Goal: Information Seeking & Learning: Check status

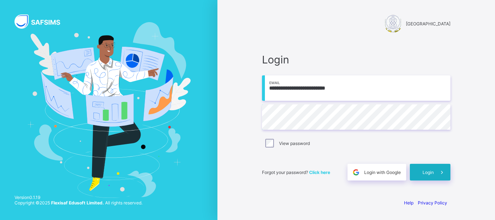
click at [419, 170] on div "Login" at bounding box center [430, 172] width 41 height 17
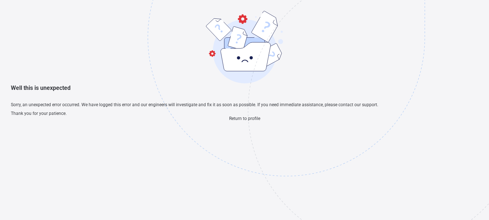
scroll to position [22, 0]
click at [251, 121] on span "Return to profile" at bounding box center [244, 118] width 31 height 5
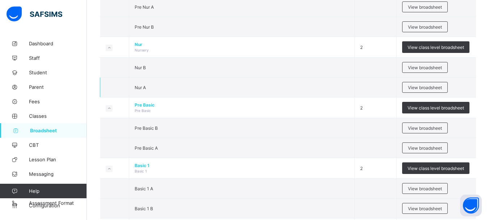
scroll to position [145, 0]
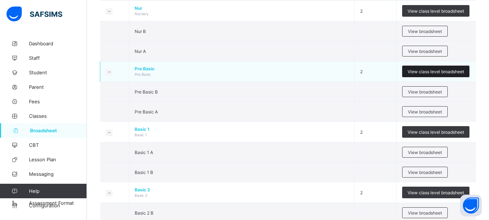
click at [439, 70] on span "View class level broadsheet" at bounding box center [436, 71] width 56 height 5
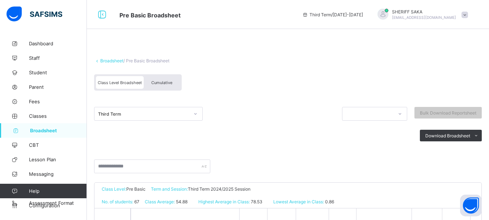
click at [158, 81] on span "Cumulative" at bounding box center [161, 82] width 21 height 5
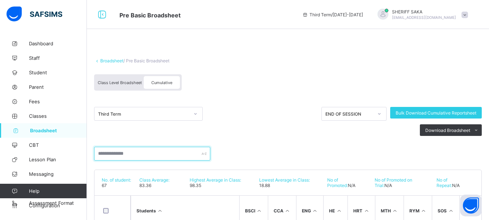
click at [139, 151] on input "text" at bounding box center [152, 154] width 116 height 14
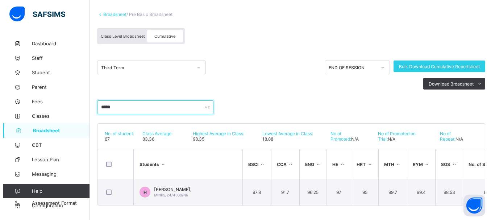
scroll to position [49, 0]
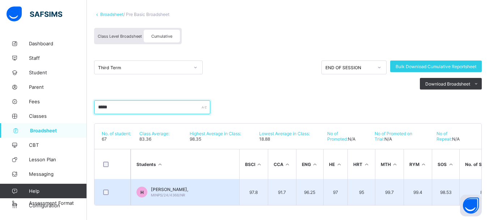
type input "*****"
click at [190, 188] on td "H [PERSON_NAME], MINPS/24/4368/NR" at bounding box center [185, 192] width 109 height 26
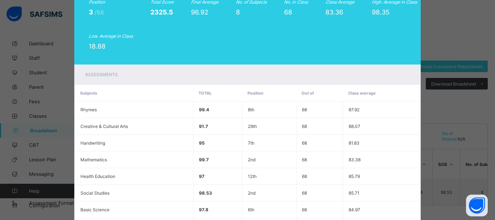
scroll to position [153, 0]
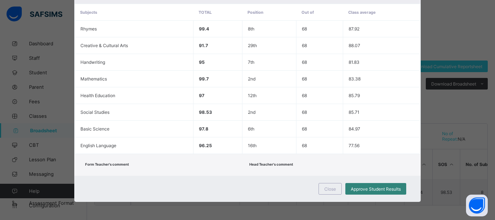
click at [375, 185] on div "Approve Student Results" at bounding box center [375, 189] width 61 height 12
click at [332, 190] on span "Close" at bounding box center [330, 188] width 12 height 5
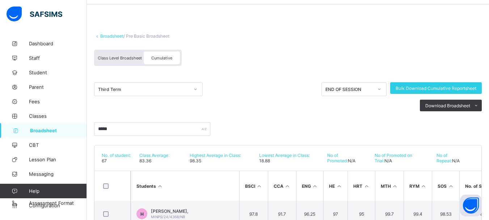
scroll to position [13, 0]
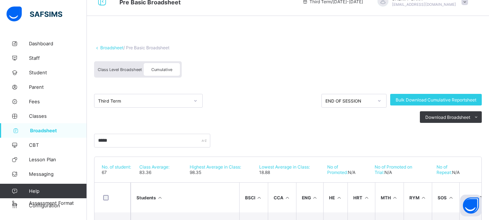
click at [111, 46] on link "Broadsheet" at bounding box center [111, 47] width 23 height 5
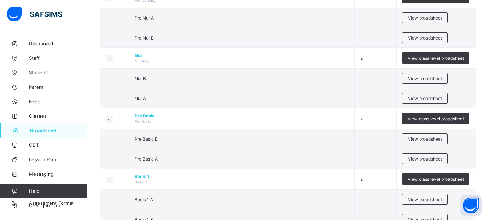
scroll to position [109, 0]
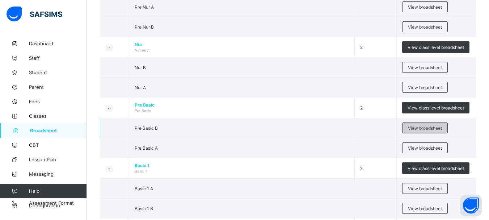
click at [422, 127] on span "View broadsheet" at bounding box center [425, 127] width 34 height 5
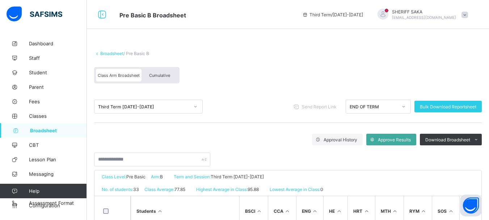
click at [163, 75] on span "Cumulative" at bounding box center [159, 75] width 21 height 5
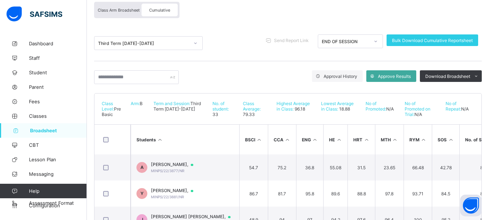
scroll to position [57, 0]
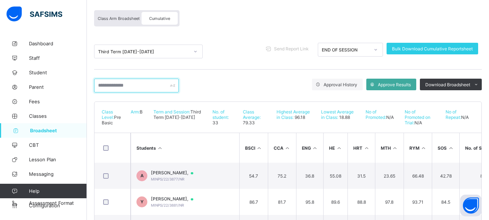
click at [138, 89] on input "text" at bounding box center [136, 86] width 85 height 14
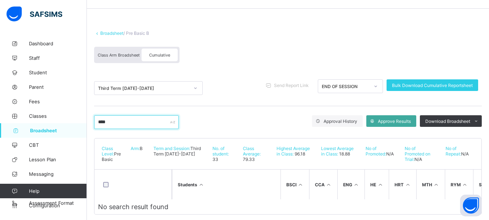
scroll to position [0, 0]
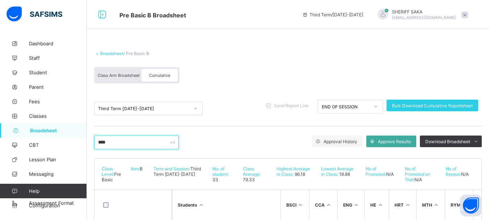
type input "****"
click at [115, 53] on link "Broadsheet" at bounding box center [111, 53] width 23 height 5
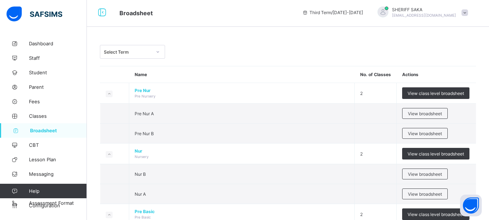
scroll to position [109, 0]
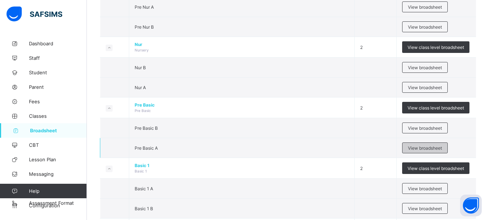
click at [415, 146] on span "View broadsheet" at bounding box center [425, 147] width 34 height 5
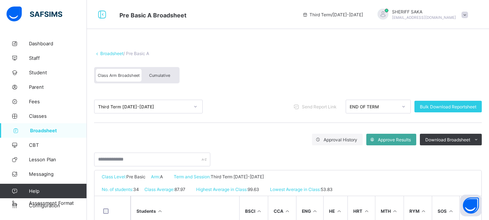
click at [159, 77] on span "Cumulative" at bounding box center [159, 75] width 21 height 5
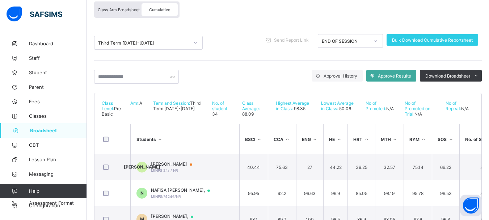
scroll to position [72, 0]
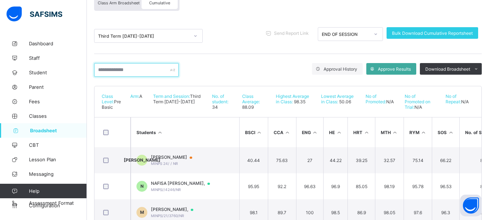
click at [140, 70] on input "text" at bounding box center [136, 70] width 85 height 14
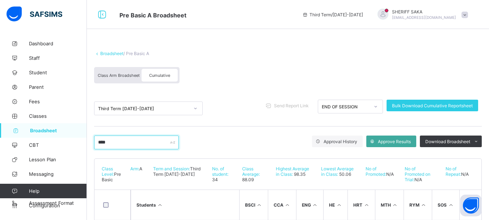
scroll to position [36, 0]
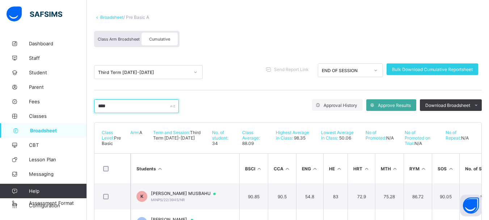
type input "****"
click at [105, 16] on link "Broadsheet" at bounding box center [111, 16] width 23 height 5
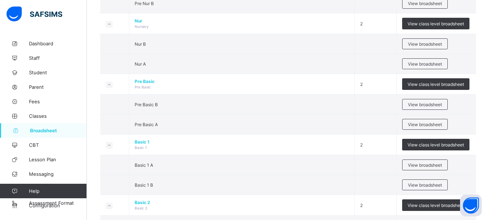
scroll to position [145, 0]
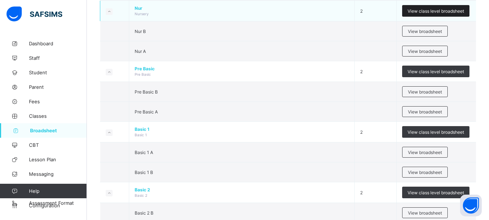
click at [429, 11] on span "View class level broadsheet" at bounding box center [436, 10] width 56 height 5
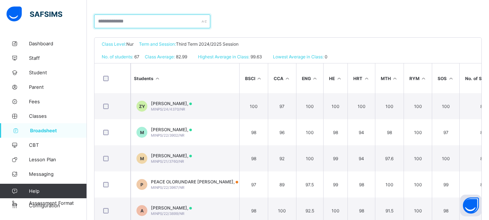
click at [151, 17] on input "text" at bounding box center [152, 21] width 116 height 14
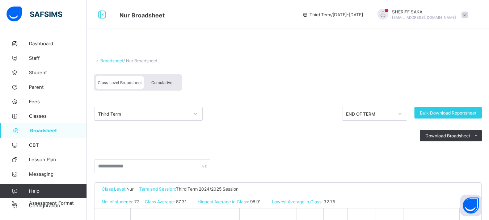
click at [161, 82] on span "Cumulative" at bounding box center [161, 82] width 21 height 5
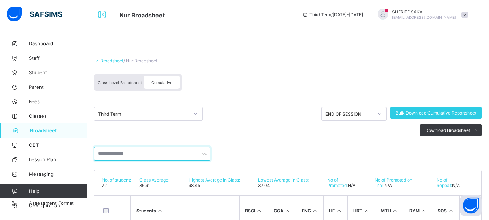
click at [149, 151] on input "text" at bounding box center [152, 154] width 116 height 14
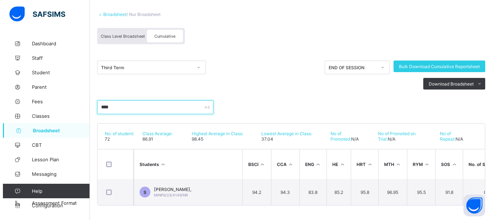
scroll to position [49, 0]
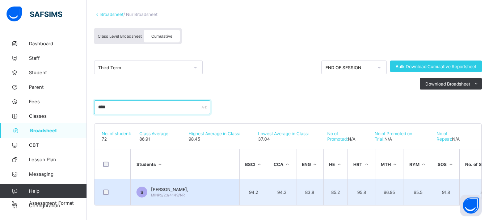
type input "****"
click at [211, 184] on td "S [PERSON_NAME], MINPS/23/4149/NR" at bounding box center [185, 192] width 109 height 26
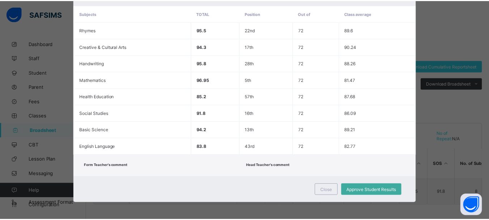
scroll to position [153, 0]
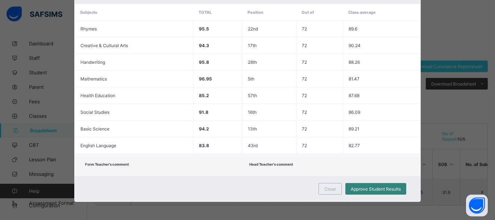
click at [375, 189] on span "Approve Student Results" at bounding box center [375, 188] width 50 height 5
click at [371, 188] on span "Approve Student Results" at bounding box center [375, 188] width 50 height 5
click at [330, 187] on span "Close" at bounding box center [330, 188] width 12 height 5
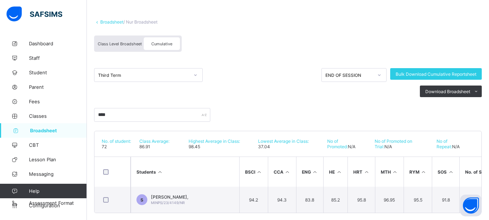
scroll to position [13, 0]
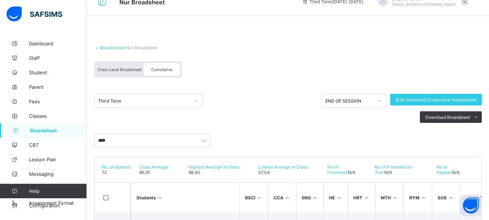
click at [116, 49] on link "Broadsheet" at bounding box center [111, 47] width 23 height 5
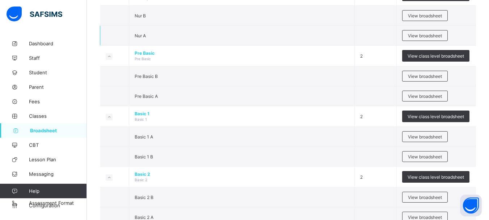
scroll to position [109, 0]
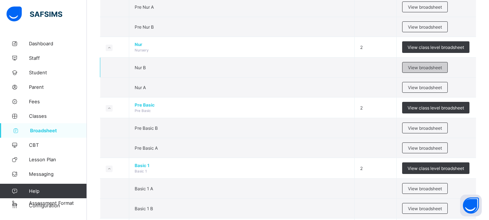
click at [432, 67] on span "View broadsheet" at bounding box center [425, 67] width 34 height 5
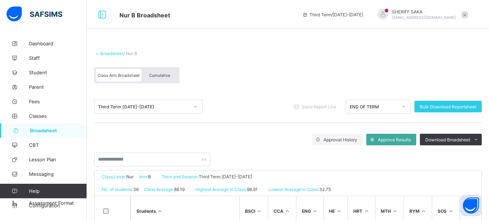
click at [163, 78] on div "Cumulative" at bounding box center [160, 75] width 36 height 13
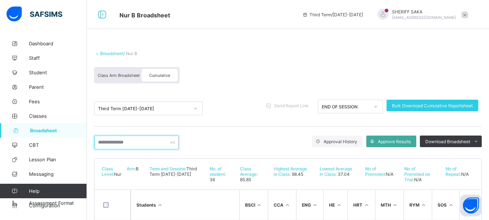
click at [126, 143] on input "text" at bounding box center [136, 142] width 85 height 14
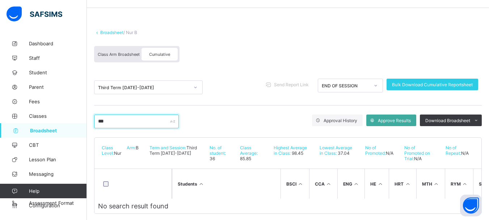
scroll to position [32, 0]
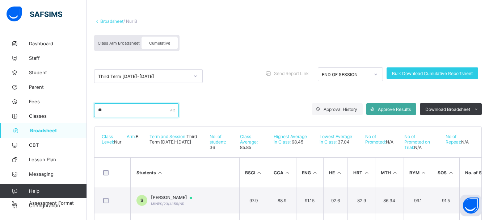
type input "*"
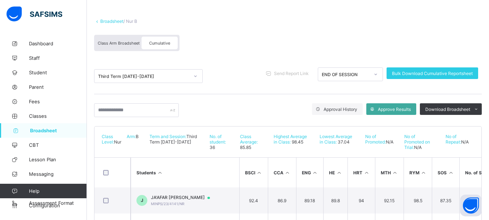
click at [114, 20] on link "Broadsheet" at bounding box center [111, 20] width 23 height 5
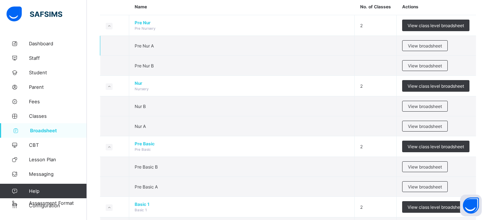
scroll to position [109, 0]
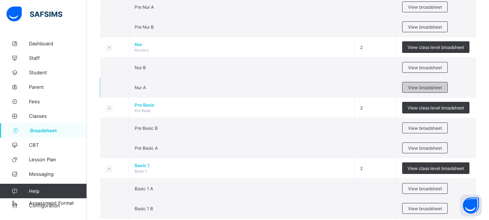
click at [422, 85] on span "View broadsheet" at bounding box center [425, 87] width 34 height 5
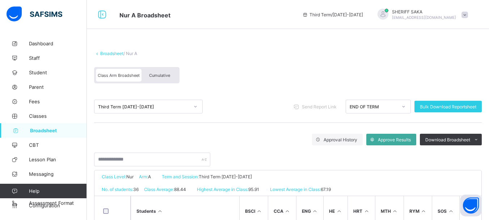
click at [154, 79] on div "Cumulative" at bounding box center [160, 75] width 36 height 13
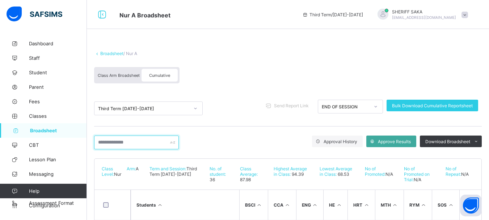
click at [143, 140] on input "text" at bounding box center [136, 142] width 85 height 14
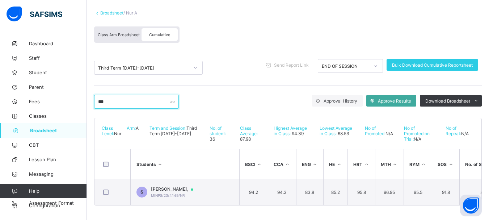
scroll to position [43, 0]
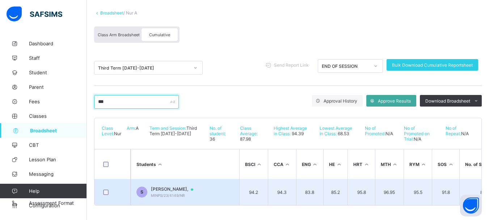
type input "***"
click at [200, 189] on div "[PERSON_NAME], MINPS/23/4149/NR" at bounding box center [175, 191] width 49 height 11
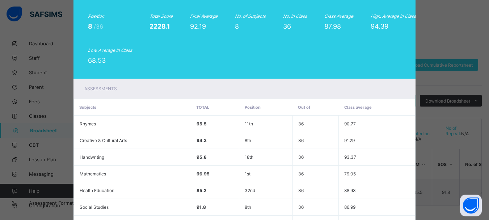
scroll to position [0, 0]
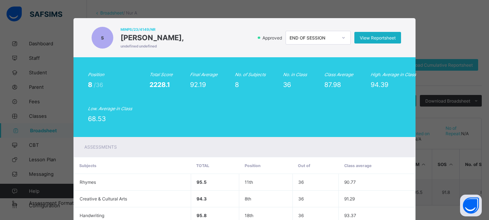
click at [379, 39] on span "View Reportsheet" at bounding box center [378, 37] width 36 height 5
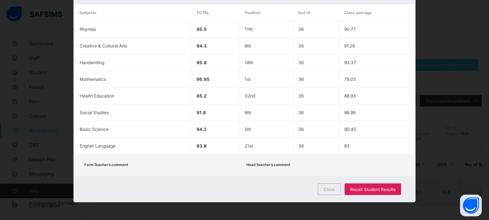
scroll to position [153, 0]
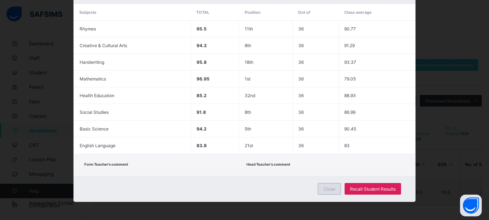
click at [323, 188] on div "Close" at bounding box center [329, 189] width 23 height 12
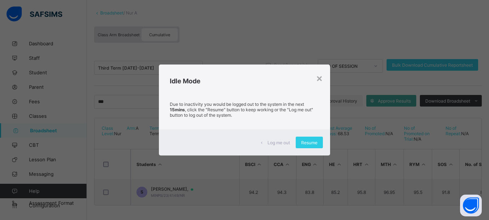
click at [307, 140] on span "Resume" at bounding box center [309, 142] width 16 height 5
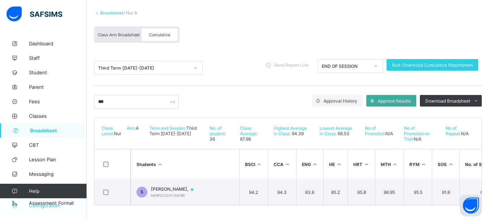
click at [55, 202] on link "Configuration" at bounding box center [43, 205] width 87 height 14
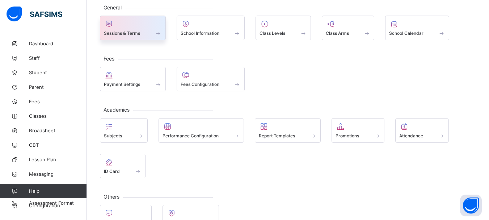
click at [110, 27] on icon at bounding box center [109, 24] width 10 height 9
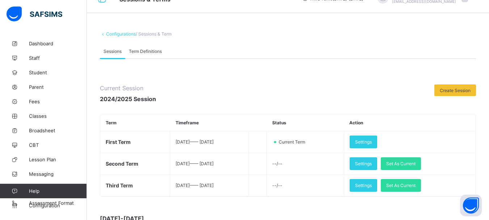
scroll to position [43, 0]
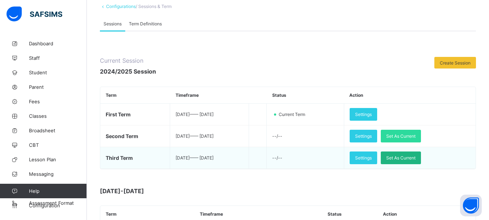
click at [413, 155] on span "Set As Current" at bounding box center [400, 157] width 29 height 5
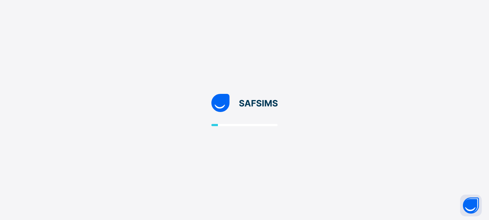
scroll to position [0, 0]
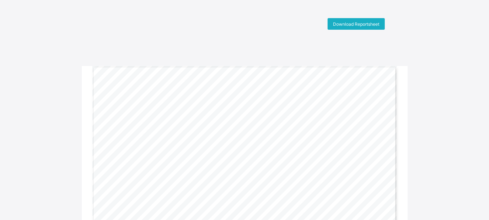
click at [367, 24] on span "Download Reportsheet" at bounding box center [356, 23] width 46 height 5
